Goal: Find specific fact

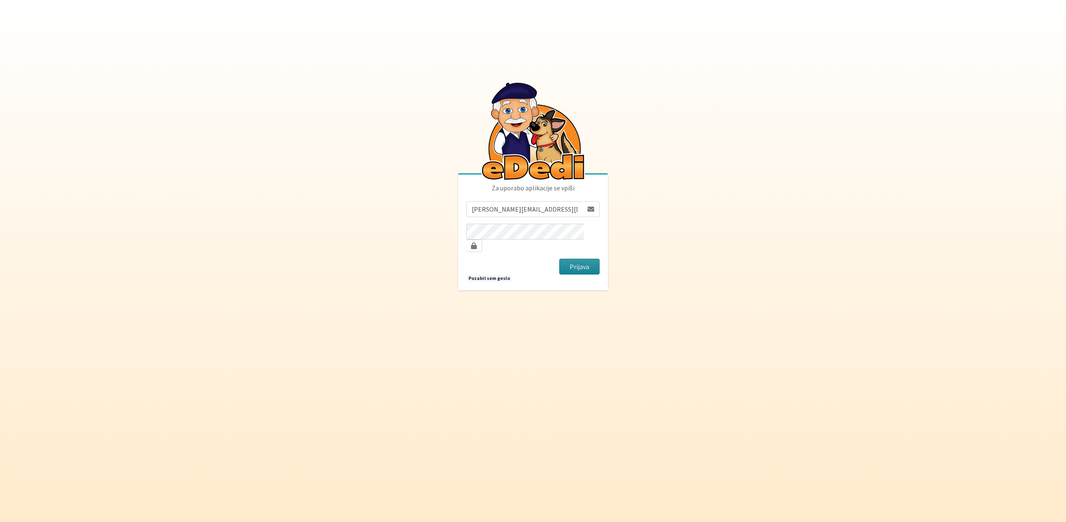
click at [589, 259] on button "Prijava" at bounding box center [579, 267] width 40 height 16
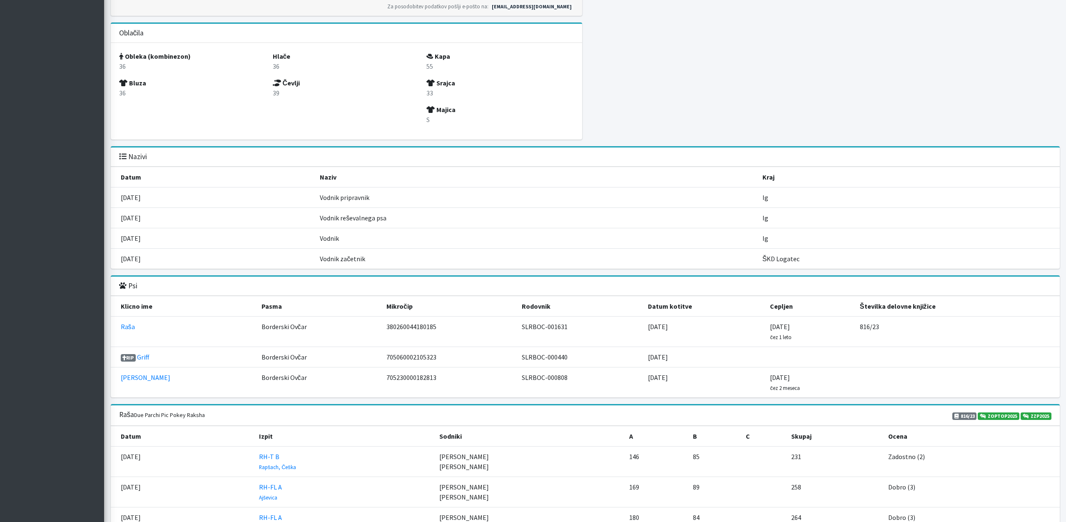
scroll to position [779, 0]
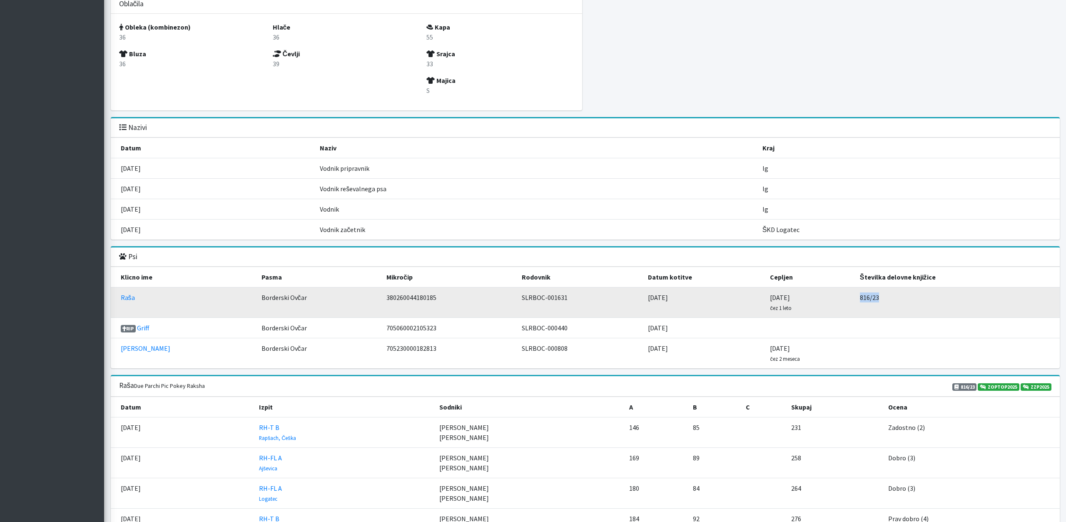
drag, startPoint x: 881, startPoint y: 294, endPoint x: 854, endPoint y: 293, distance: 26.2
click at [855, 293] on td "816/23" at bounding box center [957, 302] width 205 height 30
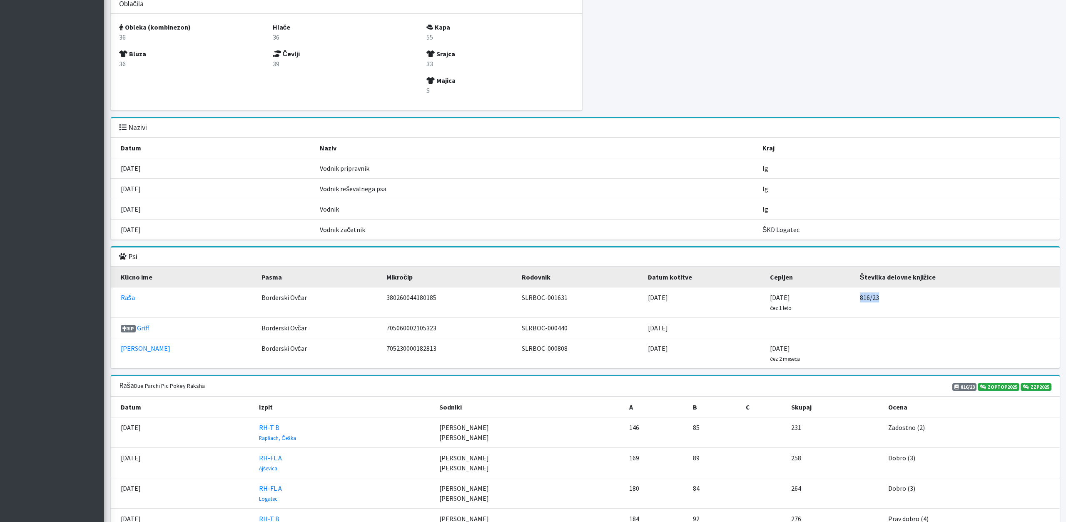
copy td "816/23"
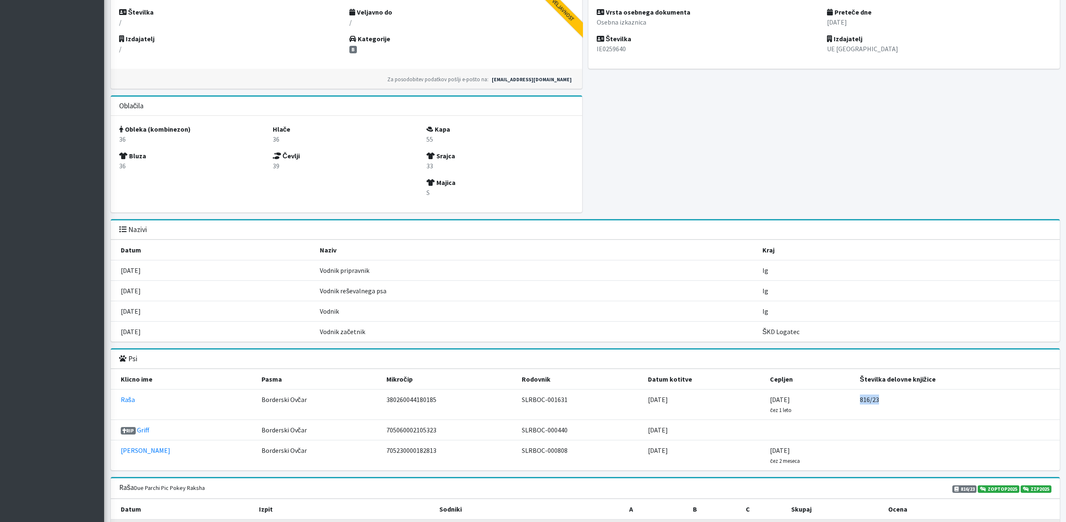
scroll to position [708, 0]
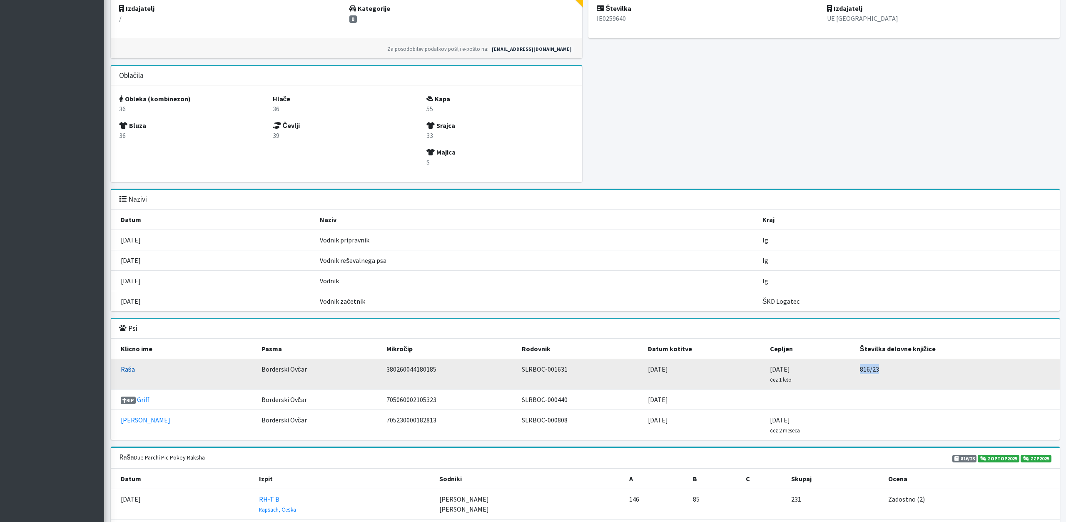
click at [130, 365] on link "Raša" at bounding box center [128, 369] width 14 height 8
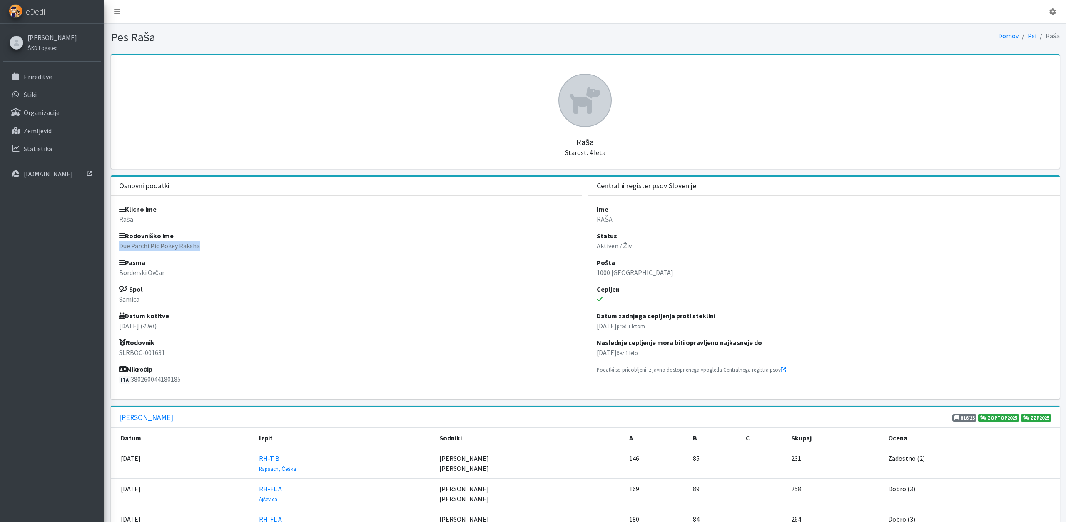
drag, startPoint x: 214, startPoint y: 242, endPoint x: 114, endPoint y: 244, distance: 100.4
click at [114, 244] on div "Klicno ime [PERSON_NAME] ime Due Parchi Pic Pokey Raksha Pasma Borderski Ovčar …" at bounding box center [346, 297] width 471 height 203
copy p "Due Parchi Pic Pokey Raksha"
drag, startPoint x: 132, startPoint y: 377, endPoint x: 201, endPoint y: 378, distance: 68.7
click at [201, 378] on p "ITA 380260044180185" at bounding box center [346, 379] width 455 height 10
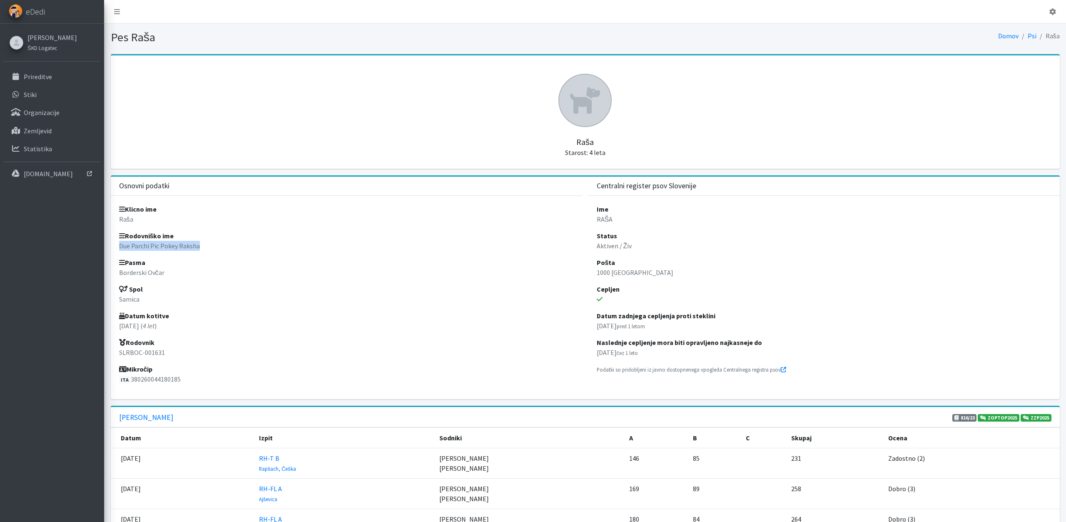
copy p "380260044180185"
